Goal: Transaction & Acquisition: Obtain resource

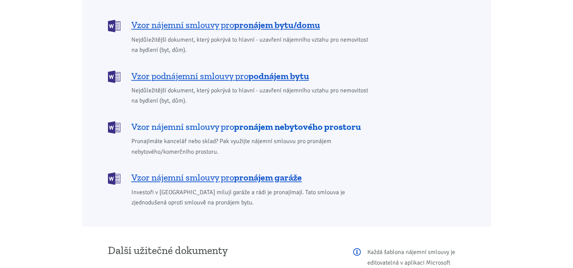
scroll to position [682, 0]
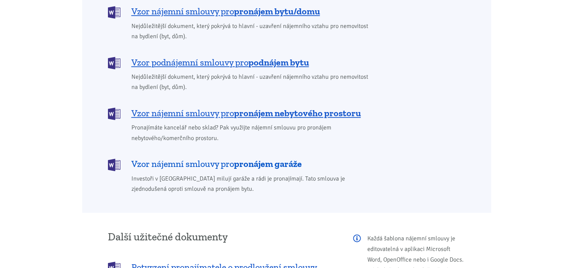
click at [250, 158] on b "pronájem garáže" at bounding box center [268, 163] width 68 height 11
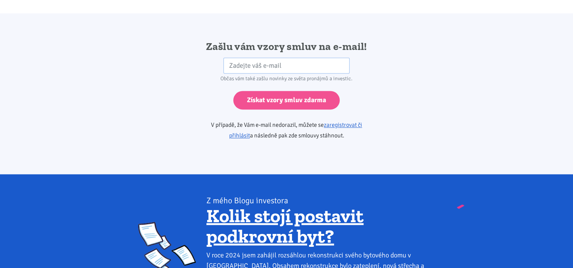
scroll to position [1265, 0]
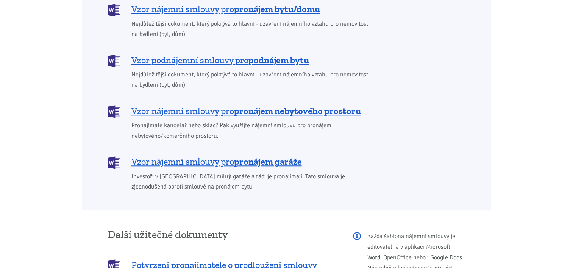
scroll to position [682, 0]
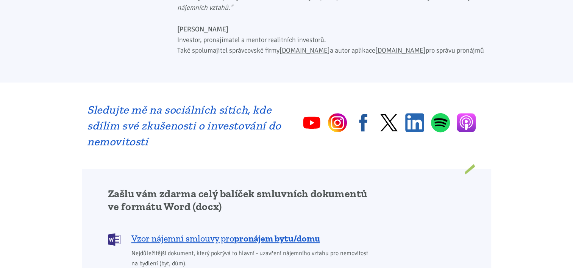
scroll to position [682, 0]
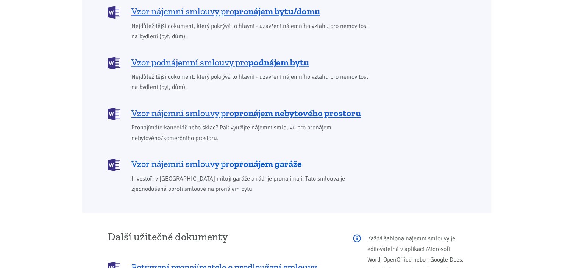
click at [183, 158] on span "Vzor nájemní smlouvy pro pronájem garáže" at bounding box center [216, 164] width 170 height 12
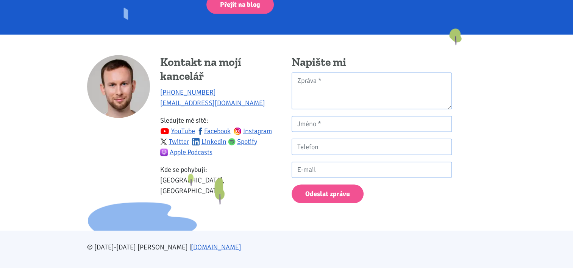
scroll to position [1556, 0]
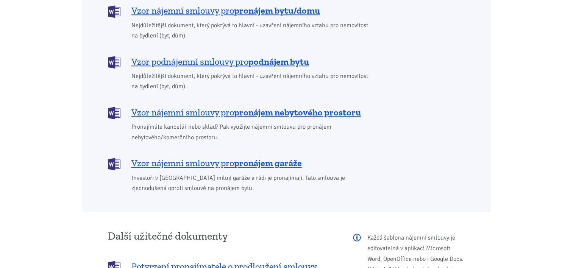
scroll to position [682, 0]
